Goal: Find specific page/section: Find specific page/section

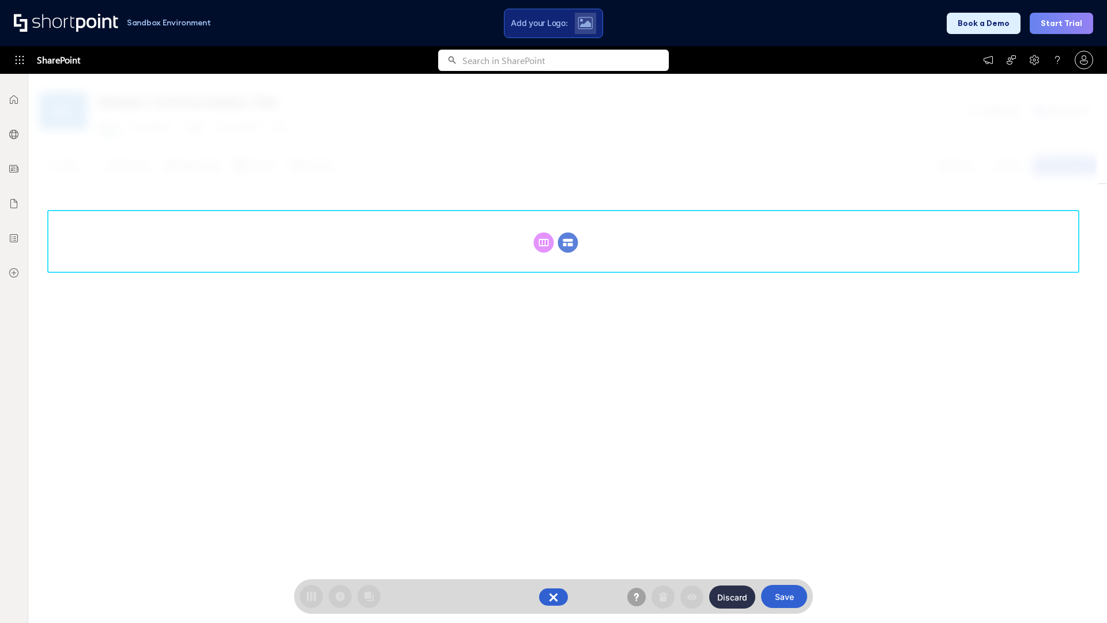
scroll to position [159, 0]
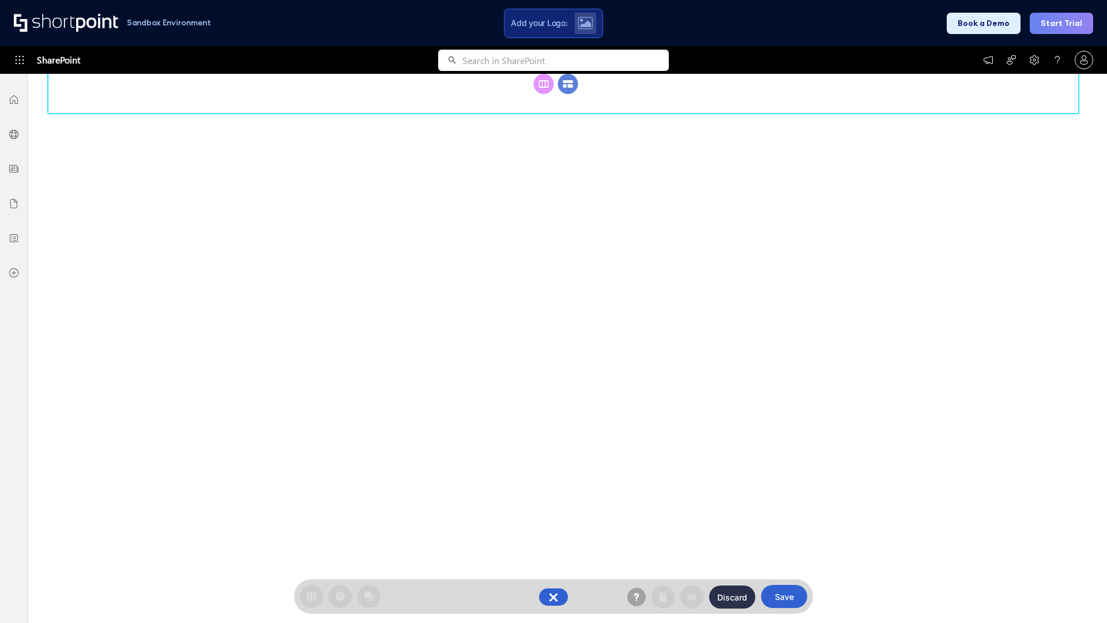
click at [568, 94] on circle at bounding box center [568, 84] width 20 height 20
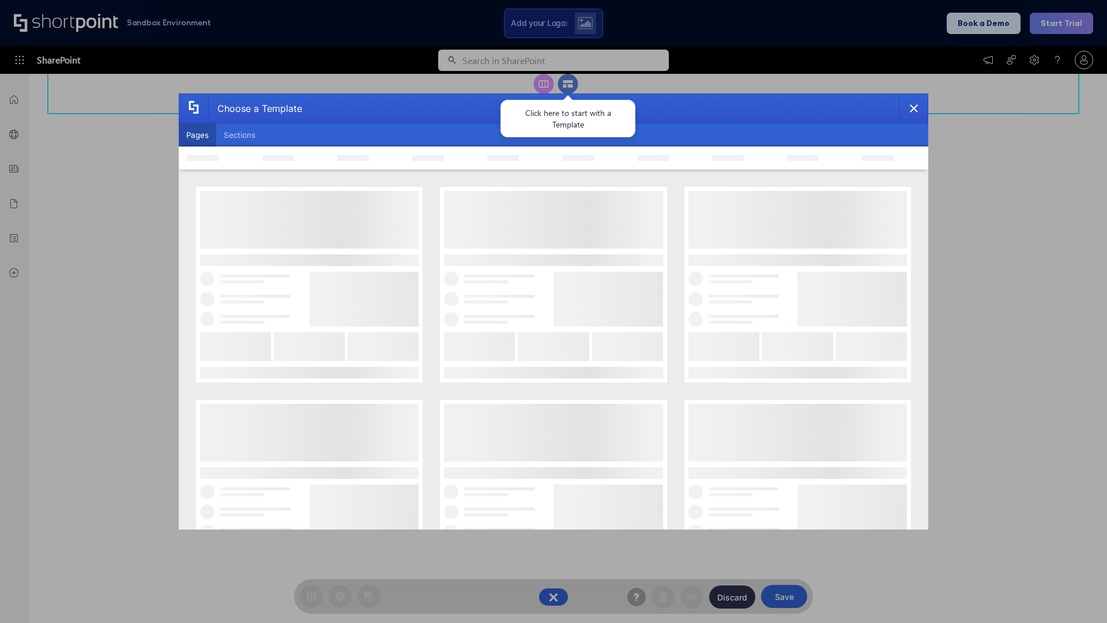
scroll to position [0, 0]
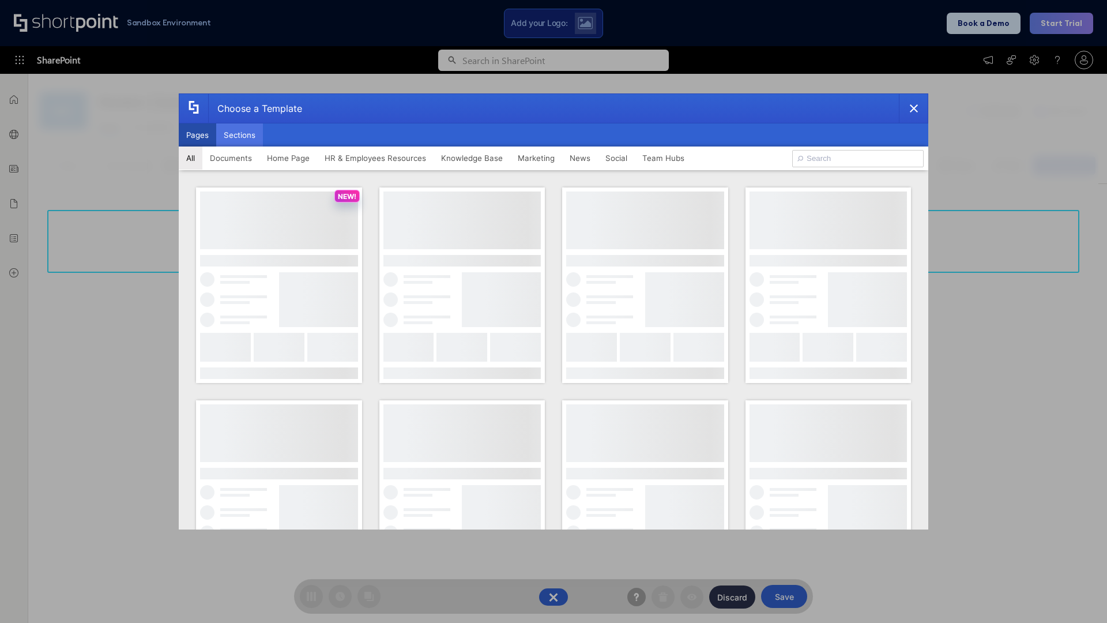
click at [239, 135] on button "Sections" at bounding box center [239, 134] width 47 height 23
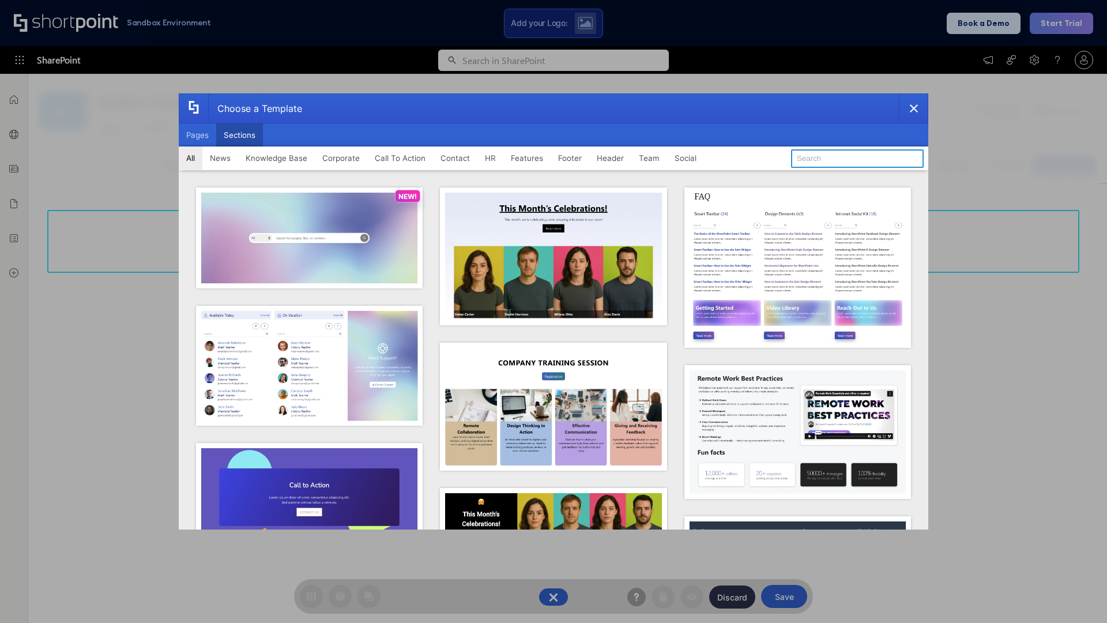
type input "Teammate 1"
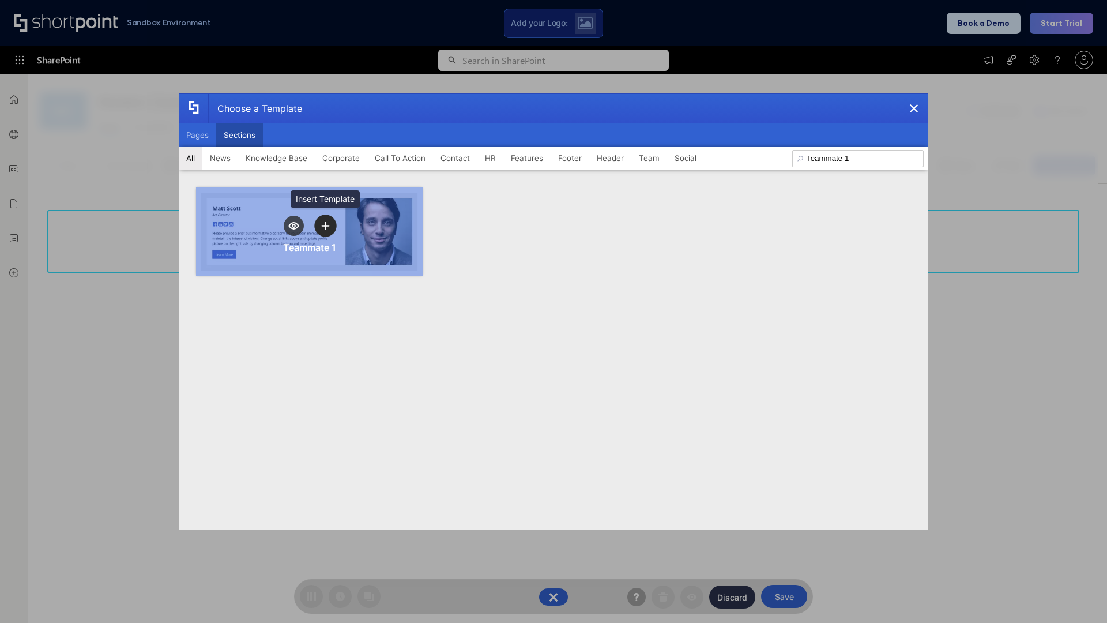
click at [325, 225] on icon "template selector" at bounding box center [325, 225] width 8 height 8
